Goal: Information Seeking & Learning: Learn about a topic

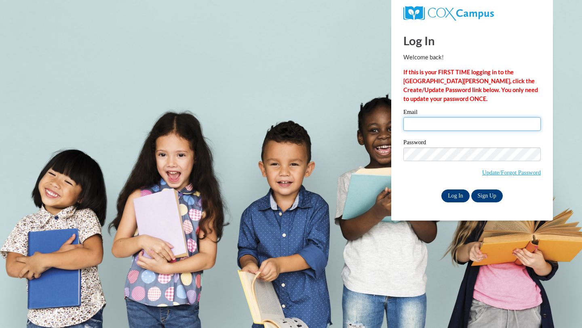
type input "mariahhumpa@icloud.com"
click at [454, 194] on input "Log In" at bounding box center [455, 196] width 28 height 13
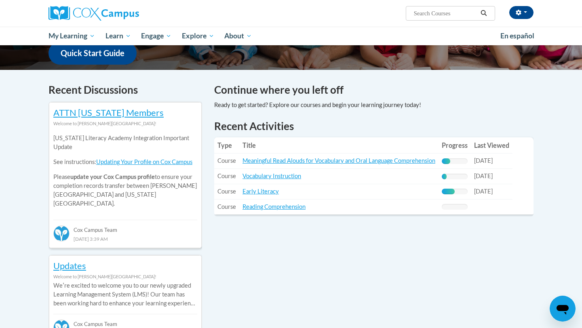
scroll to position [230, 0]
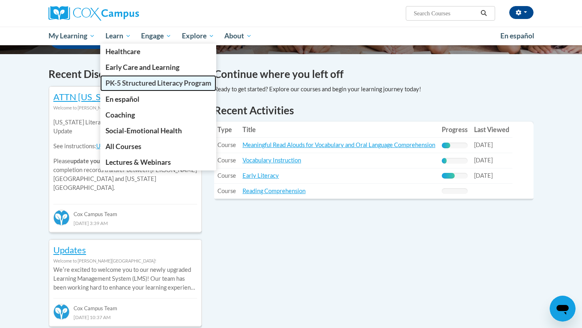
click at [128, 80] on span "PK-5 Structured Literacy Program" at bounding box center [159, 83] width 106 height 8
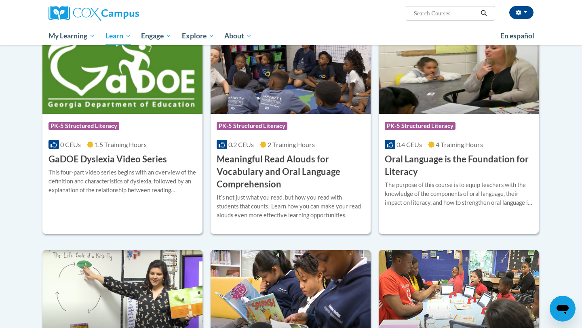
scroll to position [475, 0]
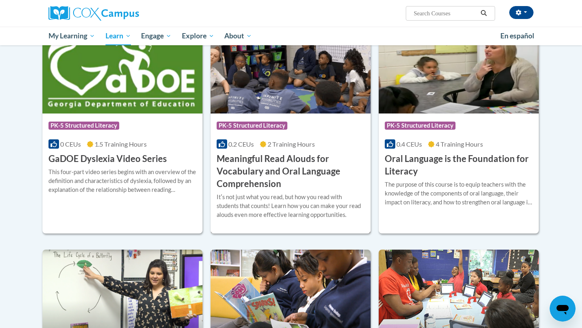
click at [258, 154] on h3 "Meaningful Read Alouds for Vocabulary and Oral Language Comprehension" at bounding box center [291, 171] width 148 height 37
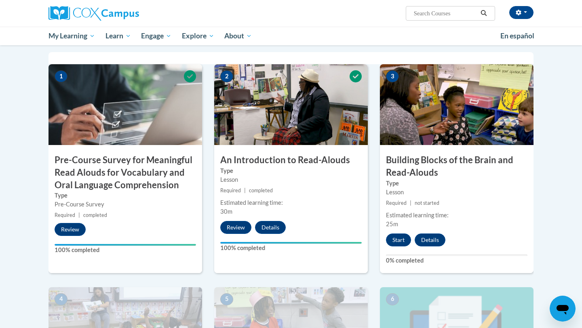
scroll to position [179, 0]
